Goal: Task Accomplishment & Management: Understand process/instructions

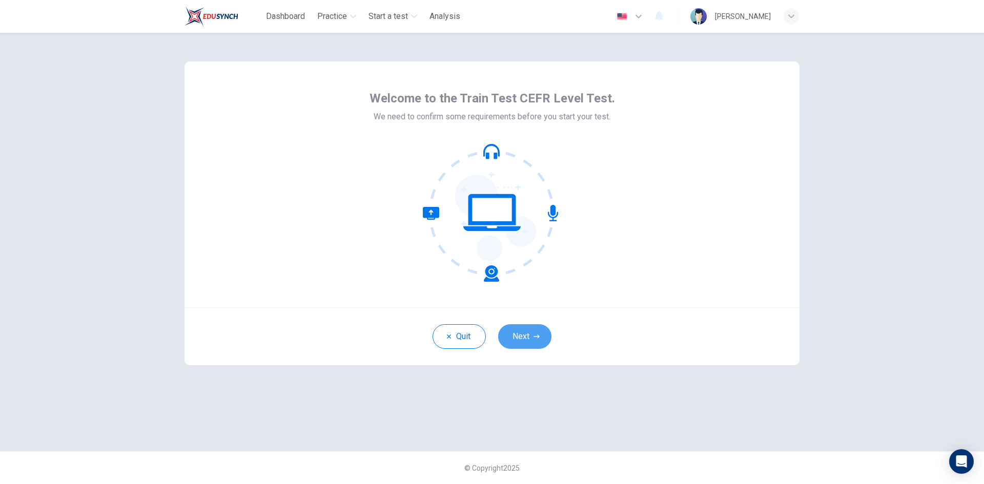
drag, startPoint x: 529, startPoint y: 334, endPoint x: 487, endPoint y: 272, distance: 74.2
click at [529, 334] on button "Next" at bounding box center [524, 336] width 53 height 25
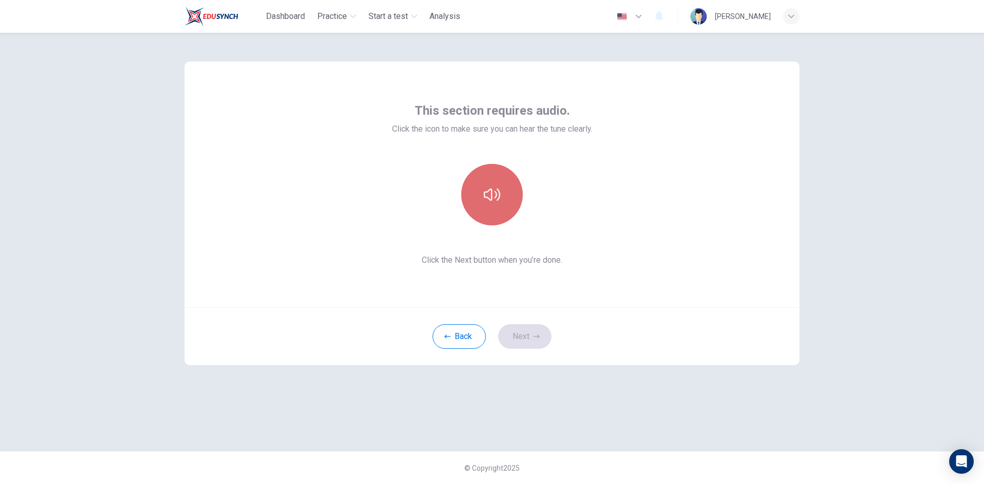
click at [487, 216] on button "button" at bounding box center [491, 194] width 61 height 61
click at [493, 214] on button "button" at bounding box center [491, 194] width 61 height 61
click at [486, 196] on icon "button" at bounding box center [492, 195] width 16 height 16
click at [528, 331] on button "Next" at bounding box center [524, 336] width 53 height 25
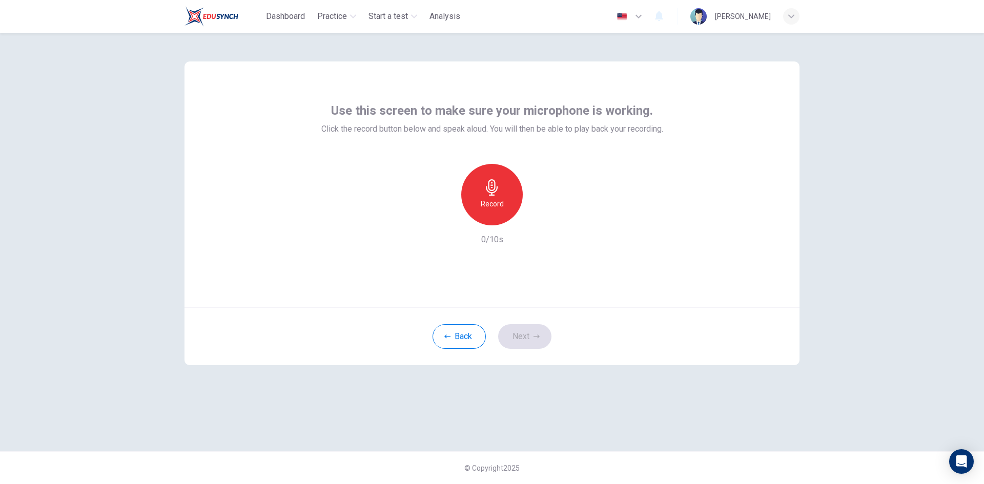
click at [493, 213] on div "Record" at bounding box center [491, 194] width 61 height 61
click at [491, 211] on div "Stop" at bounding box center [491, 194] width 61 height 61
click at [540, 220] on icon "button" at bounding box center [539, 217] width 10 height 10
click at [492, 209] on h6 "Record" at bounding box center [492, 204] width 23 height 12
click at [494, 207] on h6 "Stop" at bounding box center [491, 204] width 15 height 12
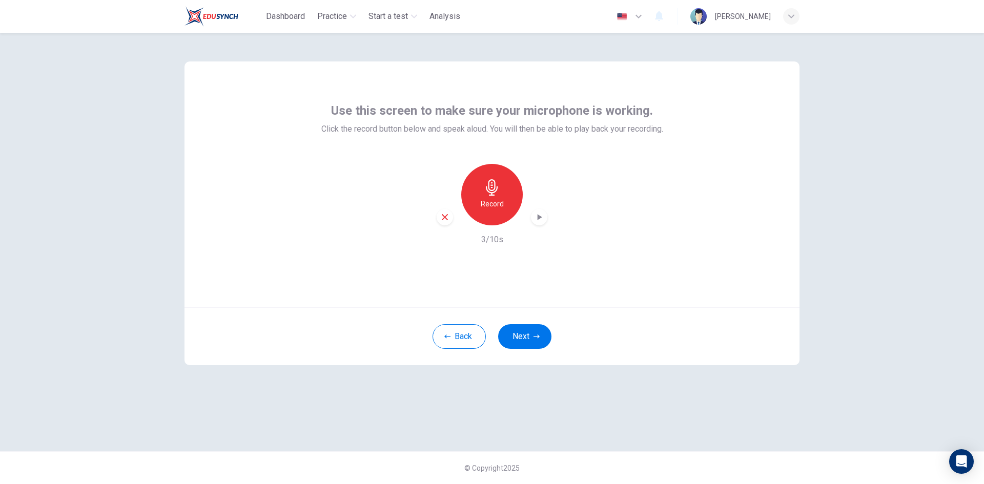
click at [538, 216] on icon "button" at bounding box center [540, 217] width 5 height 6
click at [491, 216] on div "Record" at bounding box center [491, 194] width 61 height 61
click at [529, 327] on button "Next" at bounding box center [524, 336] width 53 height 25
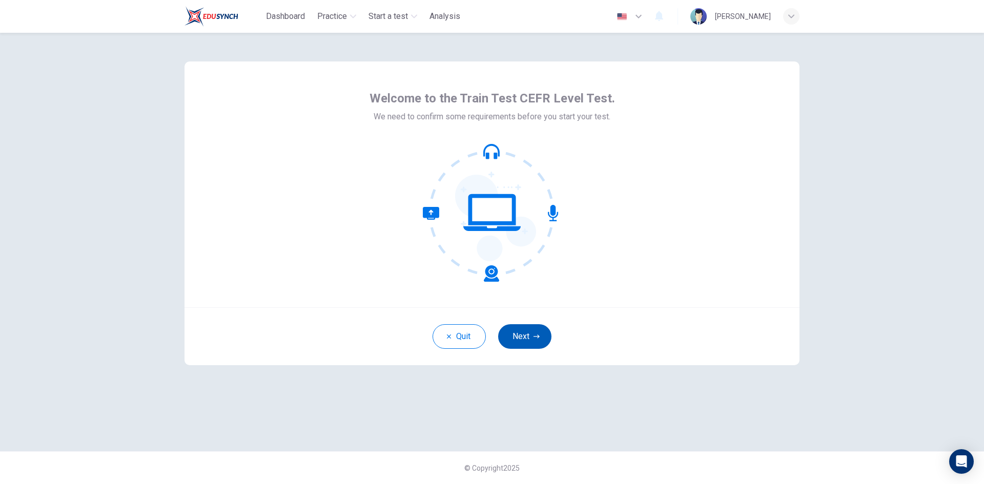
click at [526, 333] on button "Next" at bounding box center [524, 336] width 53 height 25
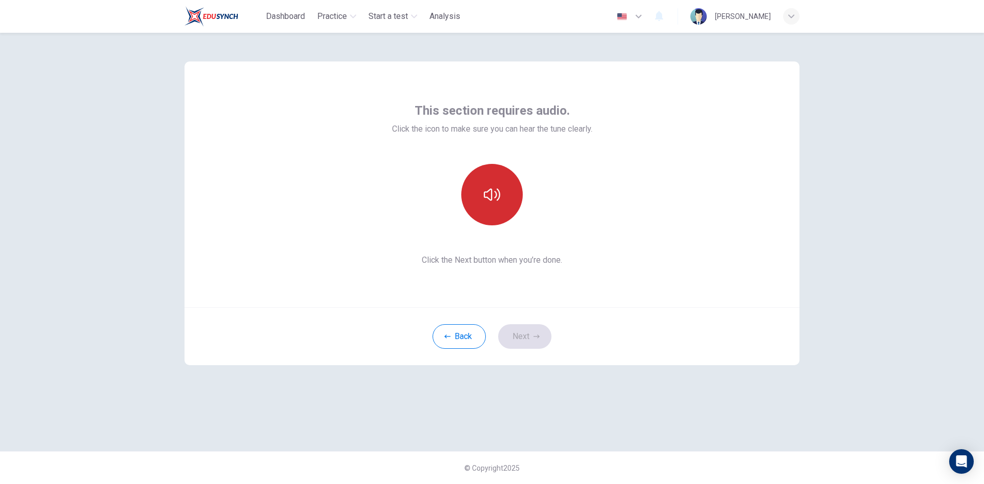
click at [492, 208] on button "button" at bounding box center [491, 194] width 61 height 61
click at [524, 336] on button "Next" at bounding box center [524, 336] width 53 height 25
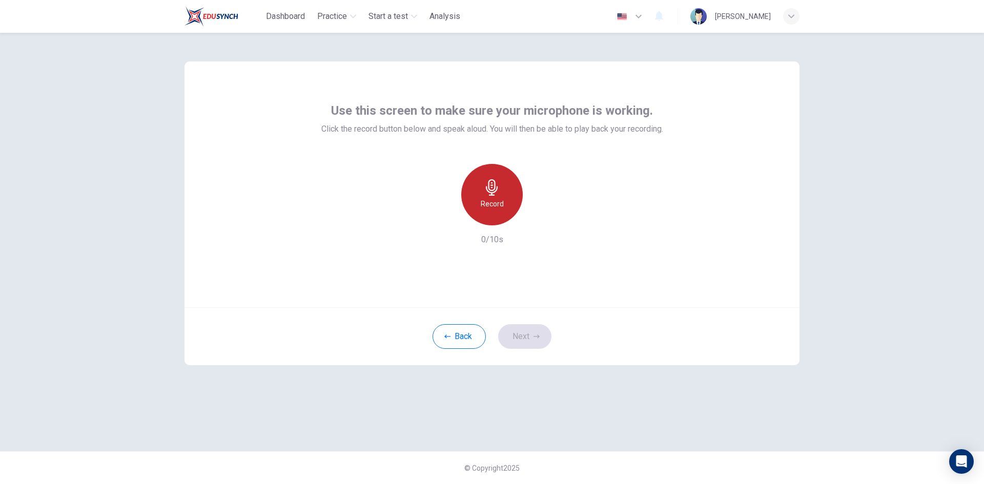
click at [496, 209] on h6 "Record" at bounding box center [492, 204] width 23 height 12
click at [495, 205] on h6 "Stop" at bounding box center [491, 204] width 15 height 12
click at [541, 216] on icon "button" at bounding box center [539, 217] width 10 height 10
click at [491, 200] on h6 "Record" at bounding box center [492, 204] width 23 height 12
click at [483, 203] on div "Stop" at bounding box center [491, 194] width 61 height 61
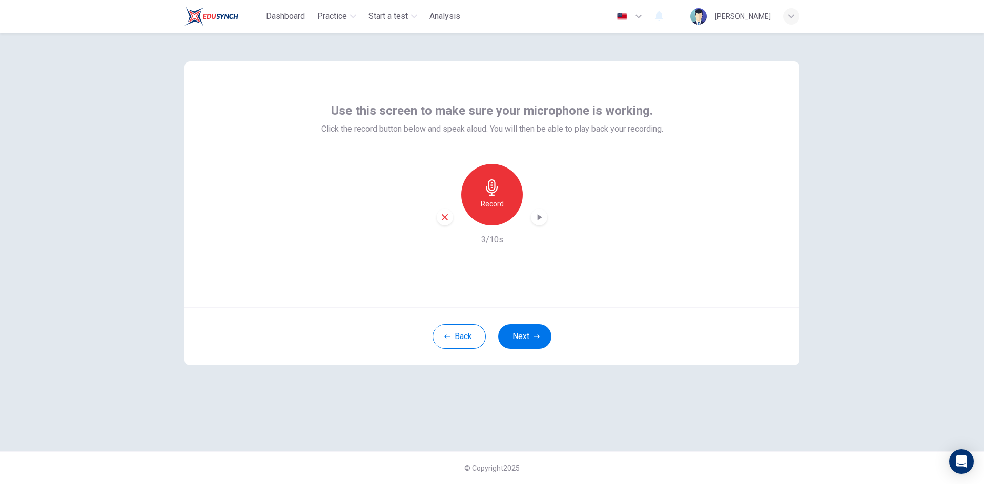
click at [535, 213] on icon "button" at bounding box center [539, 217] width 10 height 10
click at [501, 208] on h6 "Record" at bounding box center [492, 204] width 23 height 12
click at [512, 206] on div "Stop" at bounding box center [491, 194] width 61 height 61
click at [538, 216] on icon "button" at bounding box center [540, 217] width 5 height 6
click at [540, 219] on icon "button" at bounding box center [540, 217] width 5 height 6
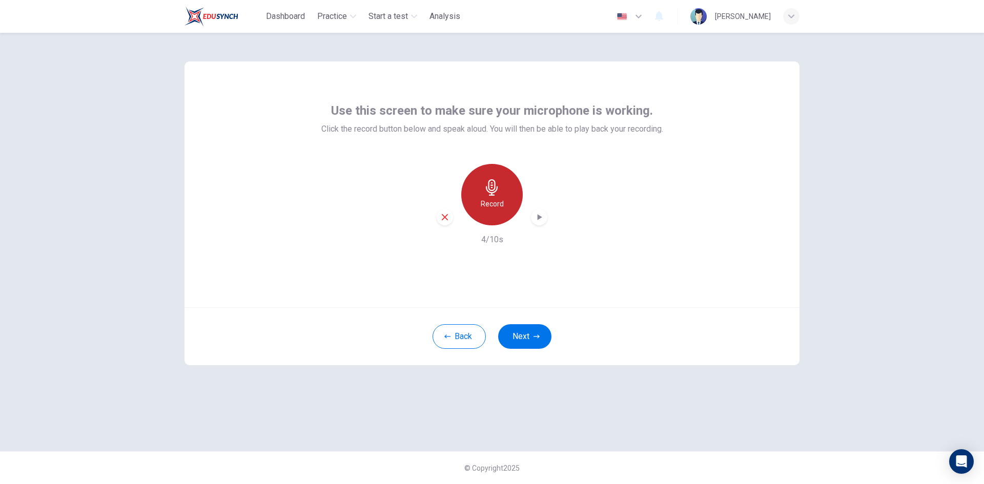
click at [494, 203] on h6 "Record" at bounding box center [492, 204] width 23 height 12
click at [541, 211] on div "button" at bounding box center [539, 217] width 16 height 16
click at [504, 209] on div "Record" at bounding box center [491, 194] width 61 height 61
click at [537, 214] on icon "button" at bounding box center [539, 217] width 10 height 10
click at [480, 191] on div "Record" at bounding box center [491, 194] width 61 height 61
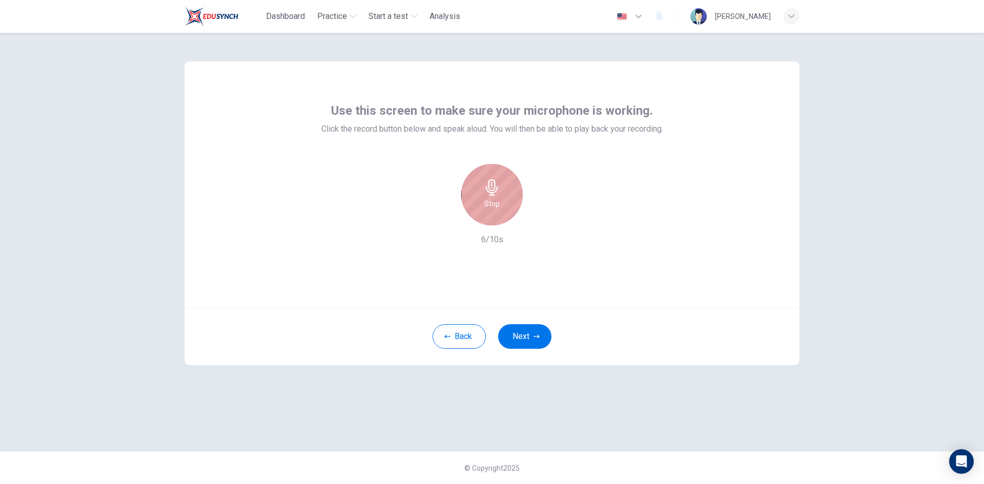
click at [508, 197] on div "Stop" at bounding box center [491, 194] width 61 height 61
click at [543, 216] on icon "button" at bounding box center [539, 217] width 10 height 10
click at [537, 215] on icon "button" at bounding box center [539, 217] width 10 height 10
click at [917, 201] on div "Use this screen to make sure your microphone is working. Click the record butto…" at bounding box center [492, 258] width 984 height 451
click at [542, 219] on icon "button" at bounding box center [539, 217] width 10 height 10
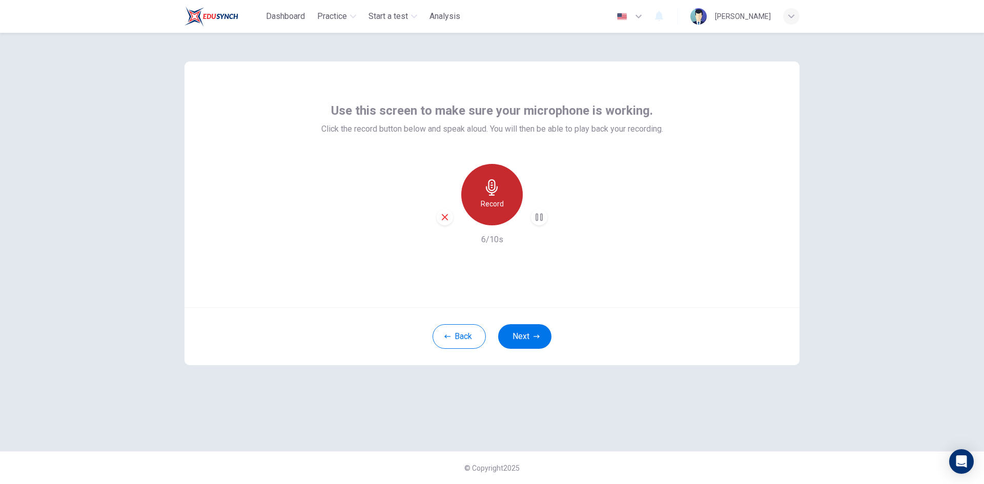
click at [506, 191] on div "Record" at bounding box center [491, 194] width 61 height 61
click at [496, 212] on div "Stop" at bounding box center [491, 194] width 61 height 61
click at [542, 222] on icon "button" at bounding box center [539, 217] width 10 height 10
click at [485, 186] on icon "button" at bounding box center [492, 187] width 16 height 16
click at [499, 180] on icon "button" at bounding box center [492, 187] width 16 height 16
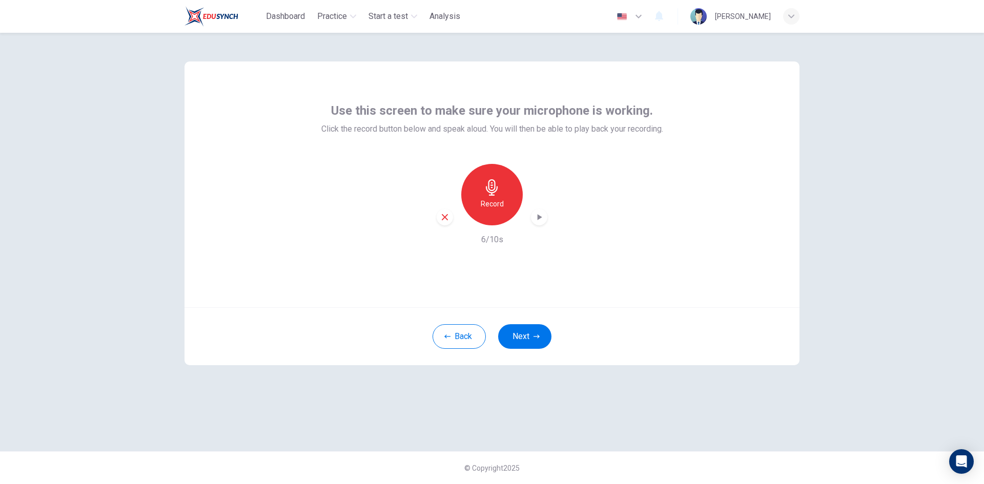
click at [536, 216] on icon "button" at bounding box center [539, 217] width 10 height 10
click at [498, 180] on icon "button" at bounding box center [492, 187] width 16 height 16
click at [498, 187] on icon "button" at bounding box center [492, 187] width 16 height 16
click at [543, 216] on icon "button" at bounding box center [539, 217] width 10 height 10
click at [882, 233] on div "Use this screen to make sure your microphone is working. Click the record butto…" at bounding box center [492, 258] width 984 height 451
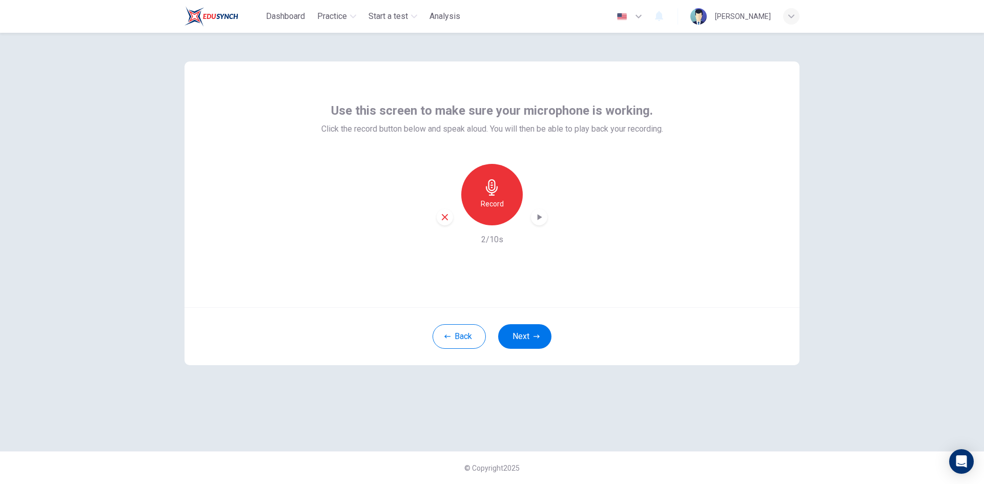
click at [541, 219] on icon "button" at bounding box center [539, 217] width 10 height 10
click at [510, 203] on div "Record" at bounding box center [491, 194] width 61 height 61
click at [506, 200] on div "Stop" at bounding box center [491, 194] width 61 height 61
click at [541, 218] on icon "button" at bounding box center [539, 217] width 10 height 10
click at [536, 215] on icon "button" at bounding box center [539, 217] width 10 height 10
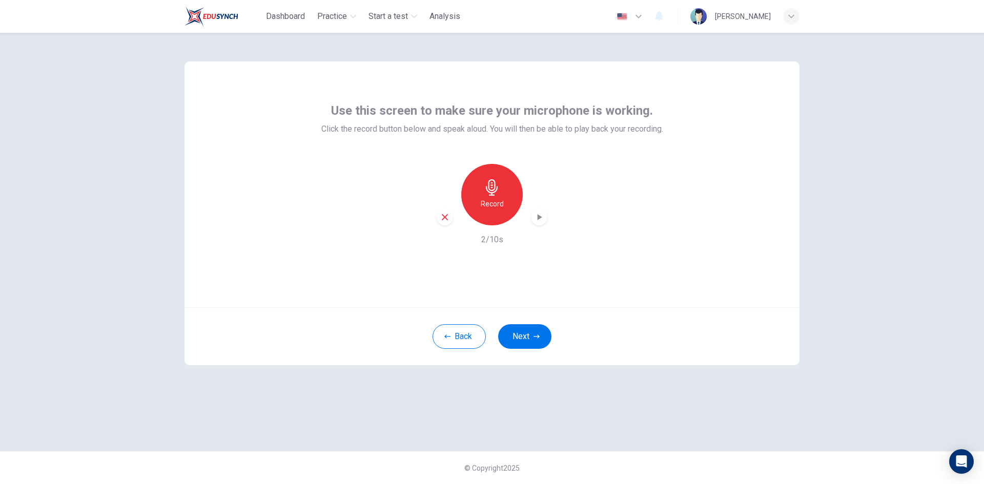
click at [536, 216] on icon "button" at bounding box center [539, 217] width 10 height 10
click at [478, 211] on div "Record" at bounding box center [491, 194] width 61 height 61
click at [478, 211] on div "Stop" at bounding box center [491, 194] width 61 height 61
click at [484, 209] on h6 "Record" at bounding box center [492, 204] width 23 height 12
click at [497, 209] on h6 "Stop" at bounding box center [491, 204] width 15 height 12
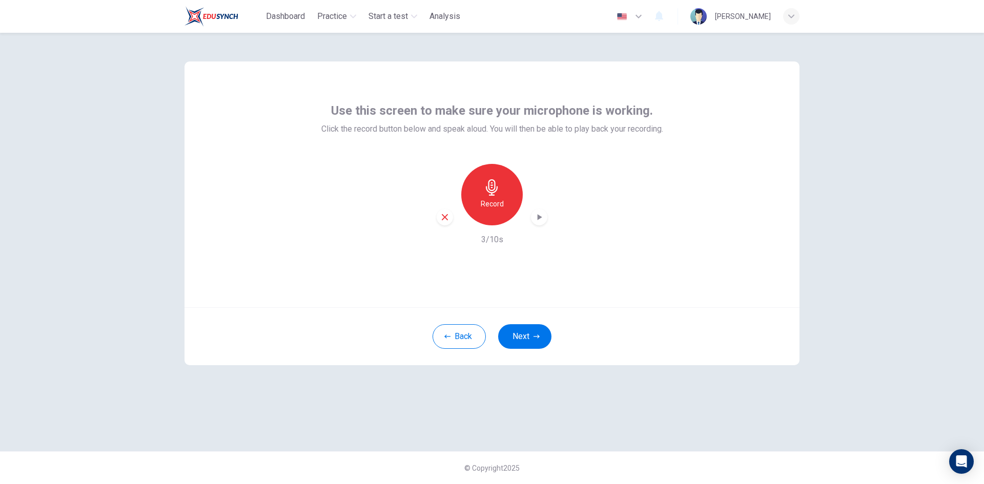
click at [536, 217] on icon "button" at bounding box center [539, 217] width 10 height 10
click at [484, 202] on h6 "Record" at bounding box center [492, 204] width 23 height 12
click at [504, 202] on div "Stop" at bounding box center [491, 194] width 61 height 61
click at [490, 202] on h6 "Record" at bounding box center [492, 204] width 23 height 12
click at [490, 202] on h6 "Stop" at bounding box center [491, 204] width 15 height 12
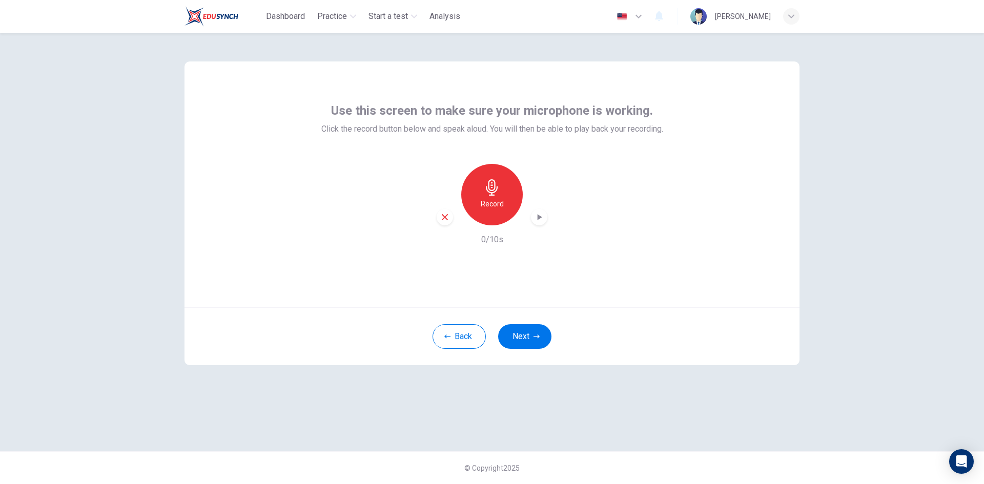
click at [490, 202] on h6 "Record" at bounding box center [492, 204] width 23 height 12
click at [505, 203] on div "Stop" at bounding box center [491, 194] width 61 height 61
click at [542, 219] on icon "button" at bounding box center [539, 217] width 10 height 10
click at [533, 338] on icon "button" at bounding box center [536, 337] width 6 height 6
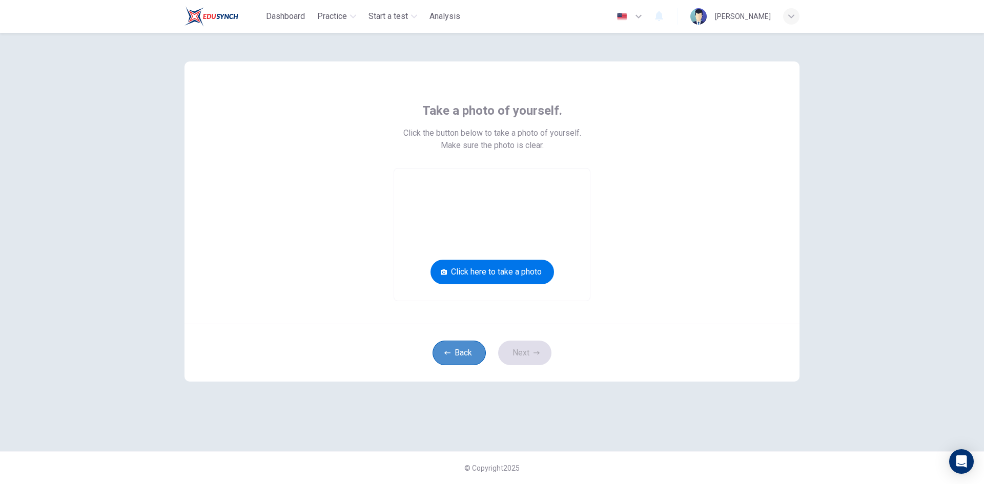
click at [467, 354] on button "Back" at bounding box center [458, 353] width 53 height 25
click at [460, 361] on div "Back Next" at bounding box center [491, 353] width 615 height 58
click at [669, 278] on div "Take a photo of yourself. Click the button below to take a photo of yourself. M…" at bounding box center [491, 192] width 615 height 262
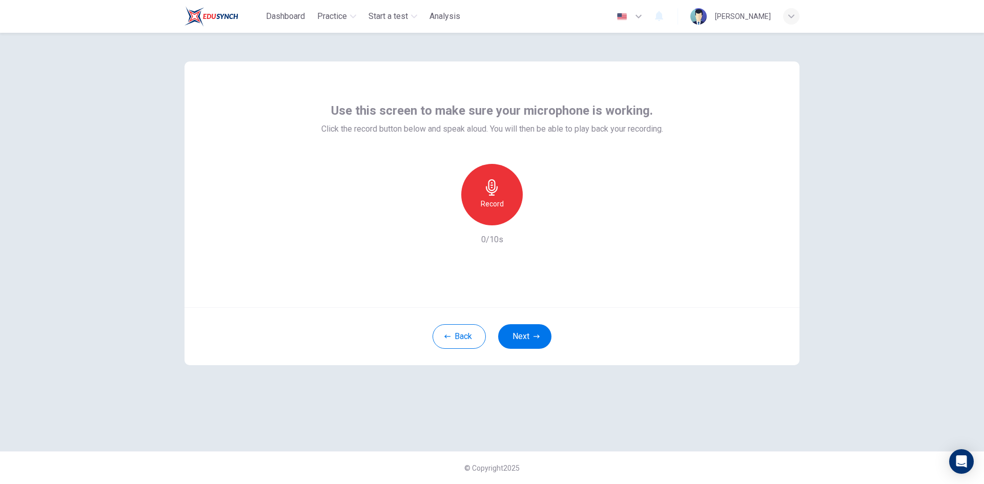
click at [509, 203] on div "Record" at bounding box center [491, 194] width 61 height 61
click at [530, 339] on button "Next" at bounding box center [524, 336] width 53 height 25
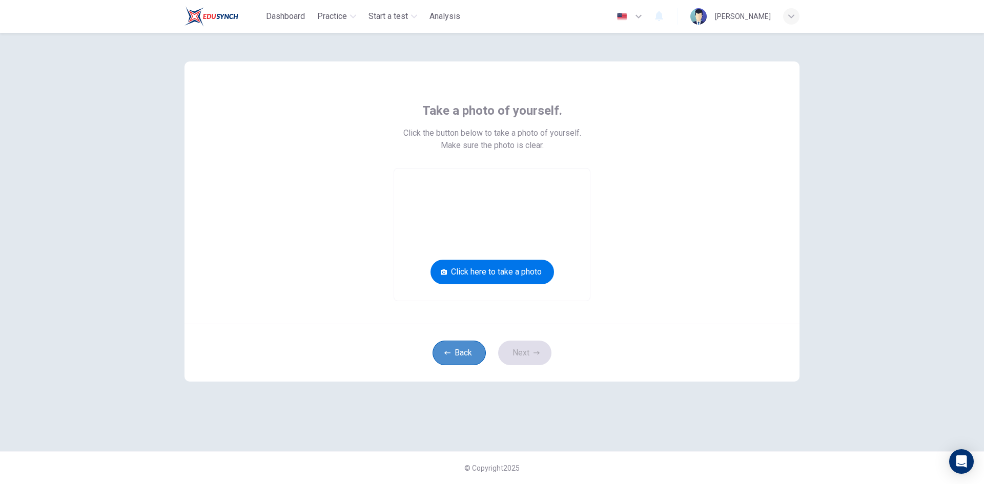
click at [461, 356] on button "Back" at bounding box center [458, 353] width 53 height 25
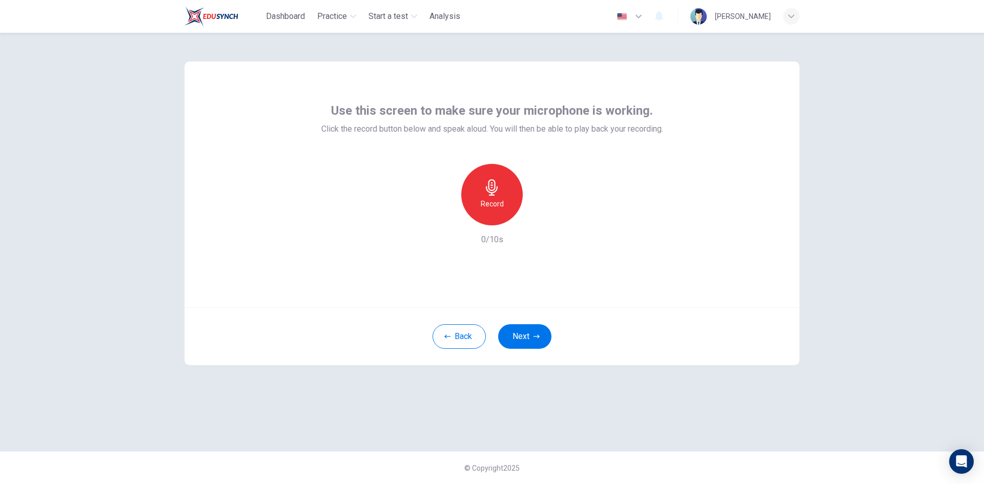
click at [498, 212] on div "Record" at bounding box center [491, 194] width 61 height 61
click at [823, 219] on div "Use this screen to make sure your microphone is working. Click the record butto…" at bounding box center [492, 258] width 984 height 451
click at [632, 18] on icon "button" at bounding box center [638, 16] width 12 height 12
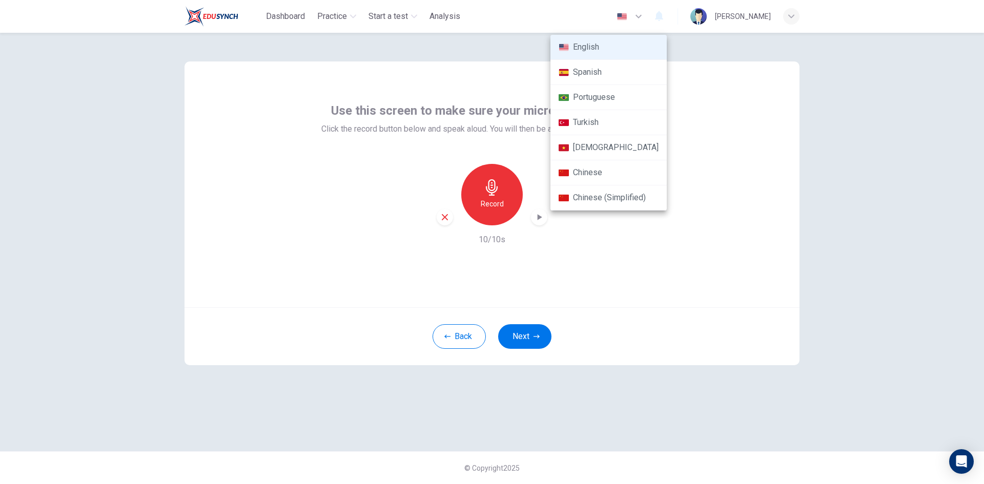
click at [859, 171] on div at bounding box center [492, 242] width 984 height 484
